Goal: Find specific page/section: Find specific page/section

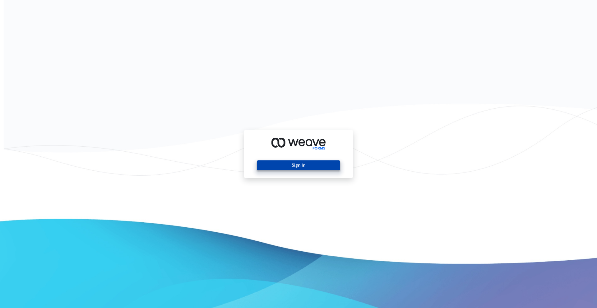
click at [295, 167] on button "Sign In" at bounding box center [298, 165] width 83 height 10
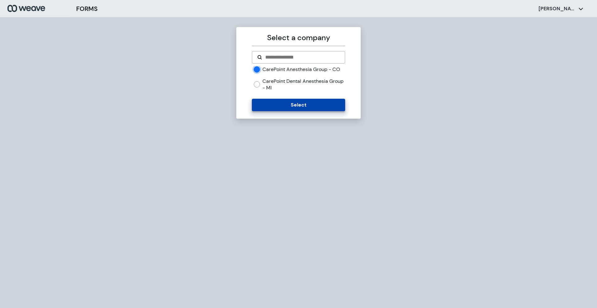
click at [285, 111] on button "Select" at bounding box center [298, 105] width 93 height 12
